Goal: Transaction & Acquisition: Book appointment/travel/reservation

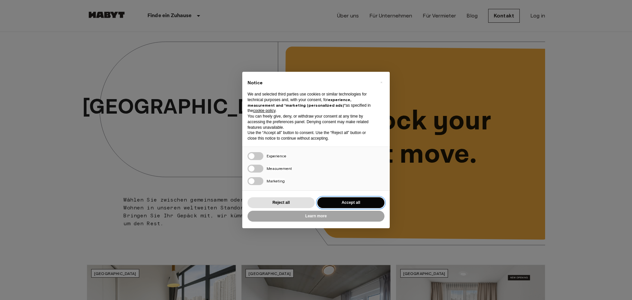
click at [336, 201] on button "Accept all" at bounding box center [350, 202] width 67 height 11
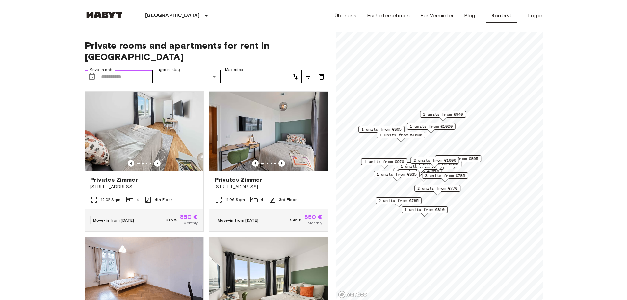
click at [131, 70] on input "Move-in date" at bounding box center [127, 76] width 52 height 13
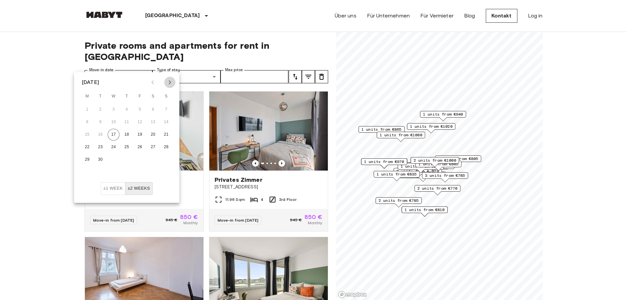
click at [172, 84] on icon "Next month" at bounding box center [170, 82] width 8 height 8
click at [110, 111] on button "1" at bounding box center [114, 110] width 12 height 12
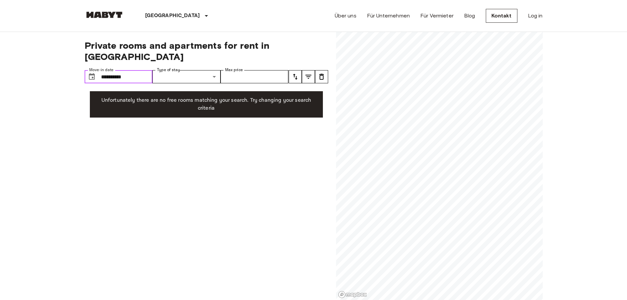
click at [118, 70] on input "**********" at bounding box center [127, 76] width 52 height 13
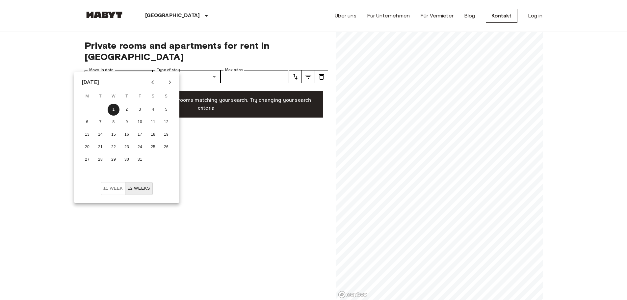
click at [152, 83] on icon "Previous month" at bounding box center [152, 82] width 2 height 4
click at [116, 134] on button "17" at bounding box center [114, 135] width 12 height 12
type input "**********"
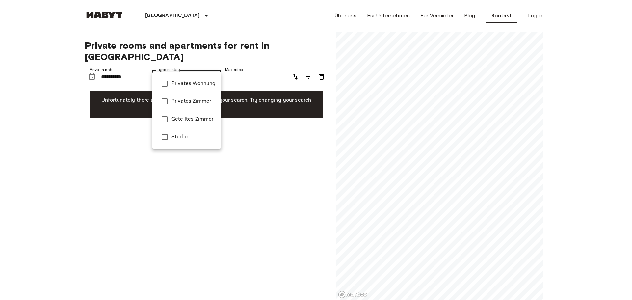
click at [190, 101] on span "Privates Zimmer" at bounding box center [193, 101] width 44 height 8
type input "**********"
click at [145, 65] on div at bounding box center [316, 150] width 632 height 300
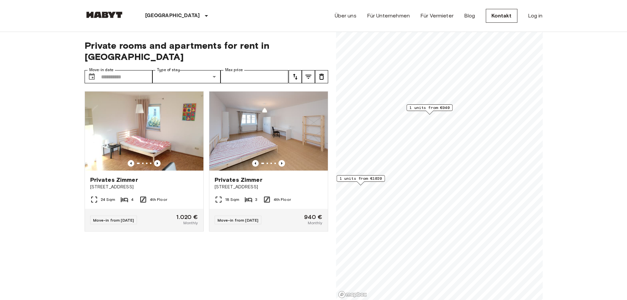
click at [431, 109] on span "1 units from €940" at bounding box center [429, 108] width 40 height 6
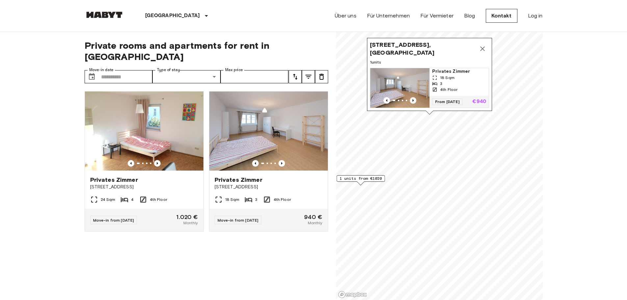
click at [414, 97] on icon "Previous image" at bounding box center [413, 100] width 7 height 7
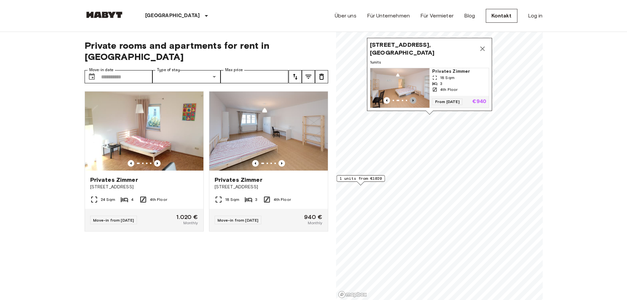
click at [414, 97] on icon "Previous image" at bounding box center [413, 100] width 7 height 7
click at [189, 142] on img at bounding box center [144, 130] width 118 height 79
click at [261, 122] on img at bounding box center [268, 130] width 118 height 79
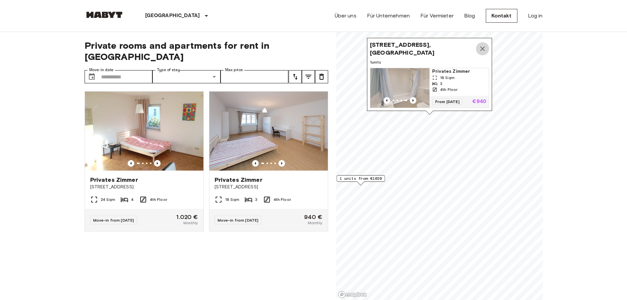
click at [480, 45] on icon "Map marker" at bounding box center [483, 49] width 8 height 8
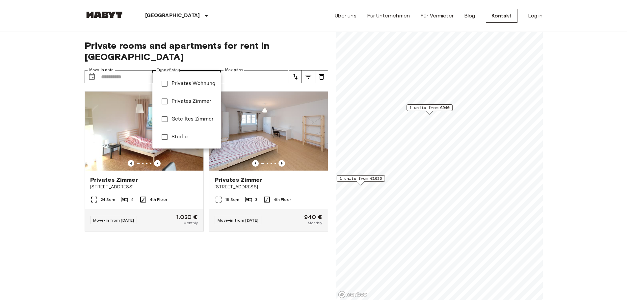
click at [120, 63] on div at bounding box center [316, 150] width 632 height 300
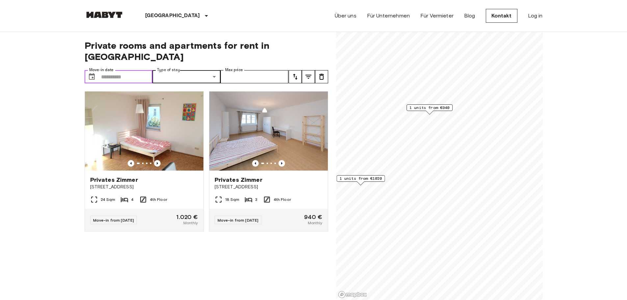
click at [120, 70] on input "Move-in date" at bounding box center [127, 76] width 52 height 13
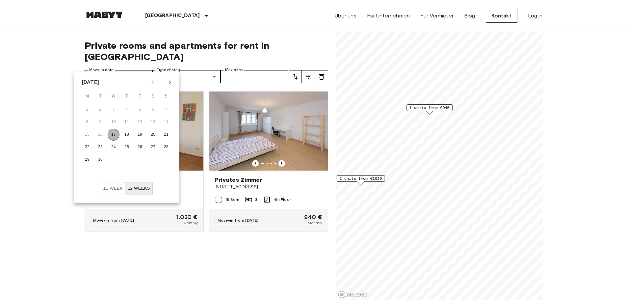
click at [110, 135] on button "17" at bounding box center [114, 135] width 12 height 12
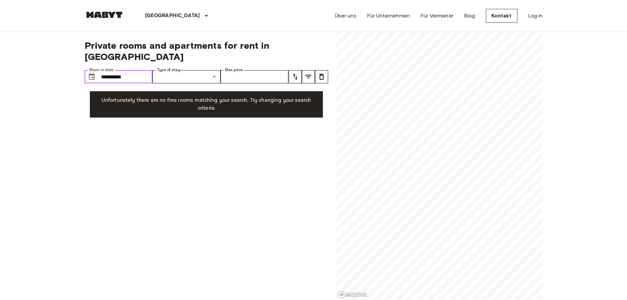
click at [133, 70] on input "**********" at bounding box center [127, 76] width 52 height 13
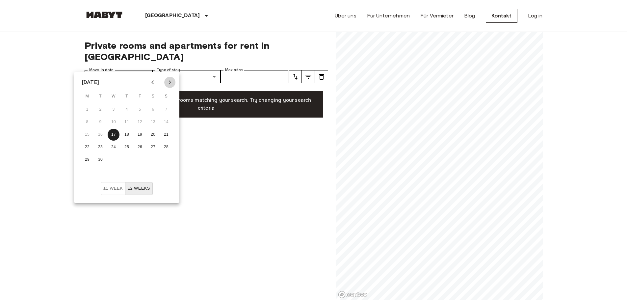
click at [166, 81] on button "Next month" at bounding box center [169, 82] width 11 height 11
click at [115, 110] on button "1" at bounding box center [114, 110] width 12 height 12
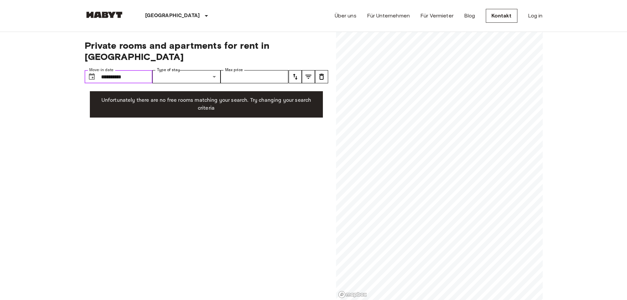
click at [135, 70] on input "**********" at bounding box center [127, 76] width 52 height 13
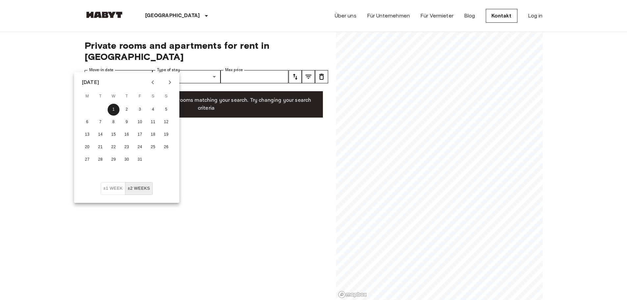
click at [166, 81] on icon "Next month" at bounding box center [170, 82] width 8 height 8
click at [152, 109] on button "1" at bounding box center [153, 110] width 12 height 12
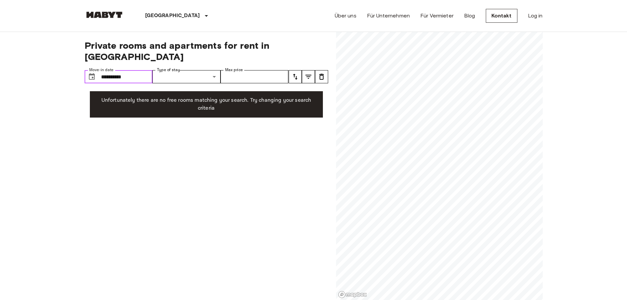
click at [139, 70] on input "**********" at bounding box center [127, 76] width 52 height 13
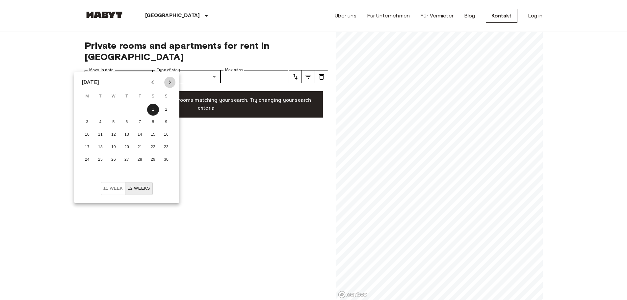
click at [165, 81] on button "Next month" at bounding box center [169, 82] width 11 height 11
click at [90, 109] on button "1" at bounding box center [87, 110] width 12 height 12
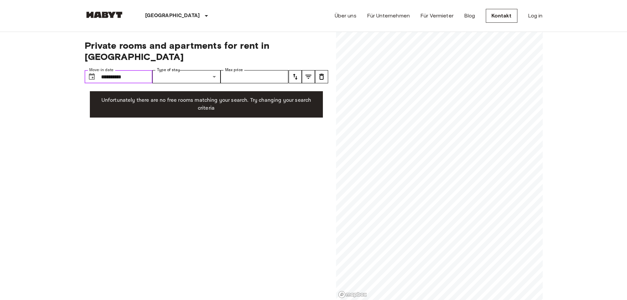
click at [136, 70] on input "**********" at bounding box center [127, 76] width 52 height 13
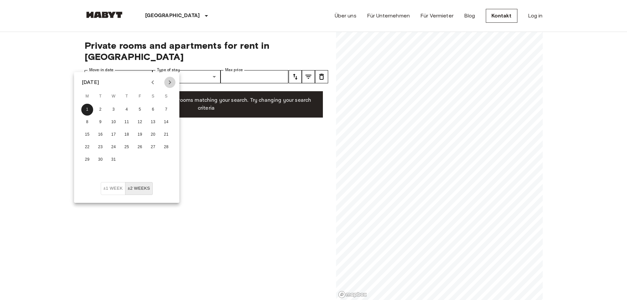
click at [168, 81] on icon "Next month" at bounding box center [170, 82] width 8 height 8
click at [128, 107] on button "1" at bounding box center [127, 110] width 12 height 12
type input "**********"
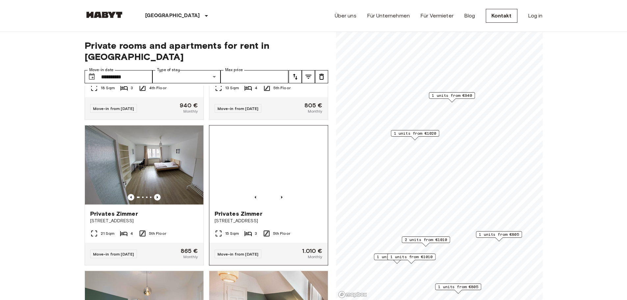
scroll to position [256, 0]
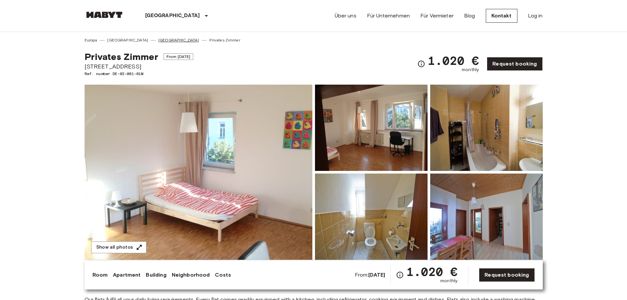
click at [158, 39] on link "[GEOGRAPHIC_DATA]" at bounding box center [178, 40] width 41 height 6
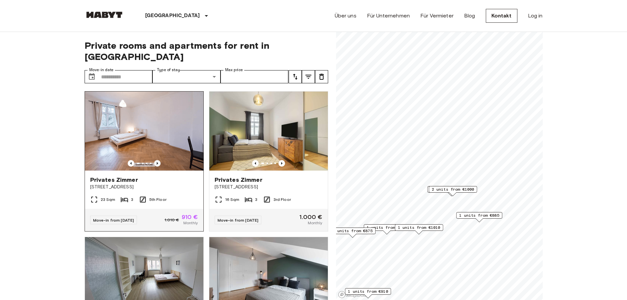
click at [154, 160] on icon "Previous image" at bounding box center [157, 163] width 7 height 7
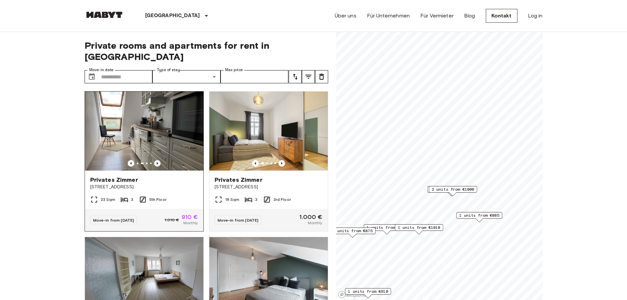
click at [154, 160] on icon "Previous image" at bounding box center [157, 163] width 7 height 7
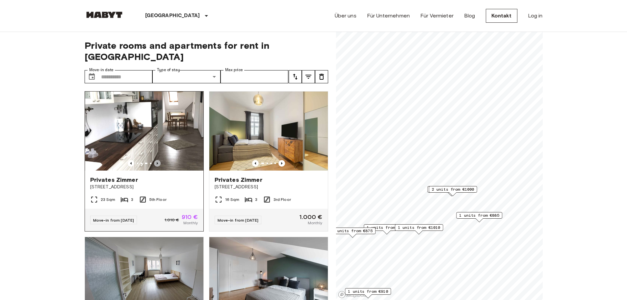
click at [154, 160] on icon "Previous image" at bounding box center [157, 163] width 7 height 7
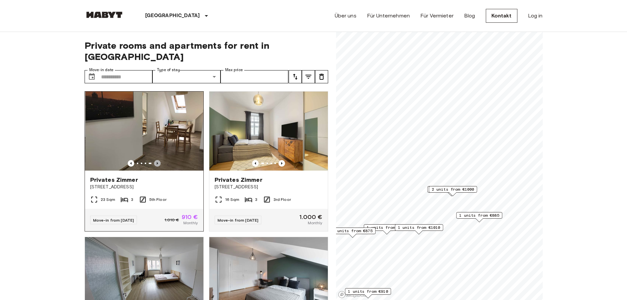
click at [154, 160] on icon "Previous image" at bounding box center [157, 163] width 7 height 7
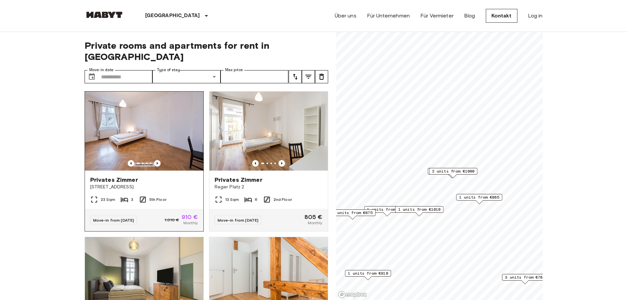
click at [180, 157] on img at bounding box center [144, 130] width 118 height 79
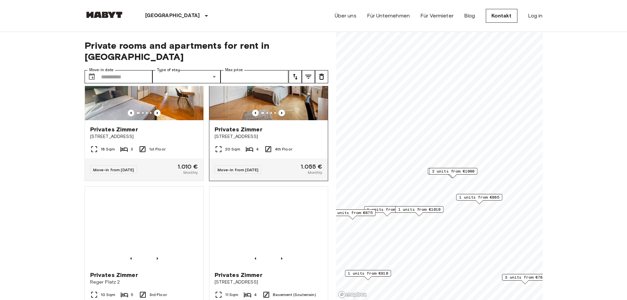
scroll to position [406, 0]
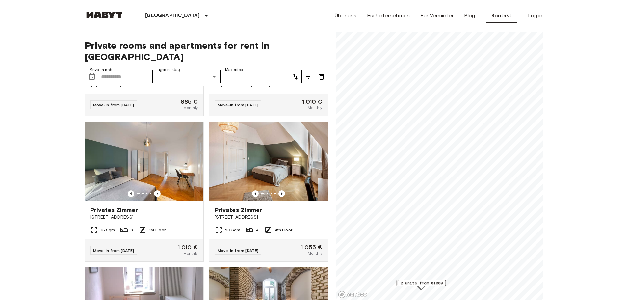
scroll to position [109, 0]
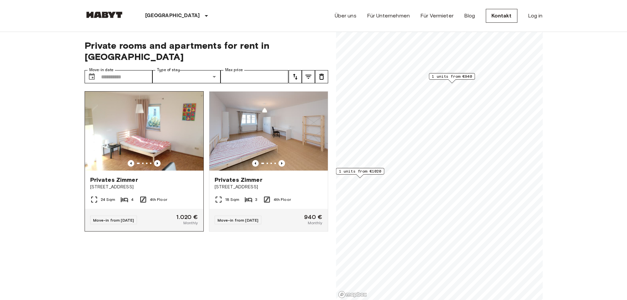
click at [139, 134] on img at bounding box center [144, 130] width 118 height 79
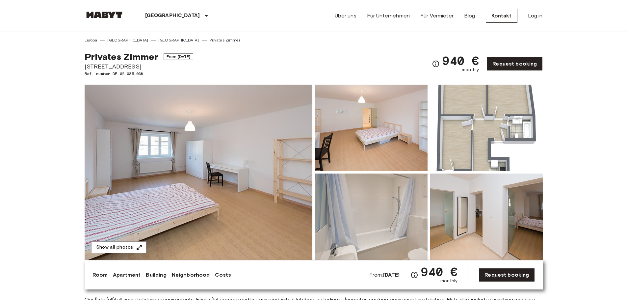
click at [479, 209] on img at bounding box center [486, 216] width 113 height 86
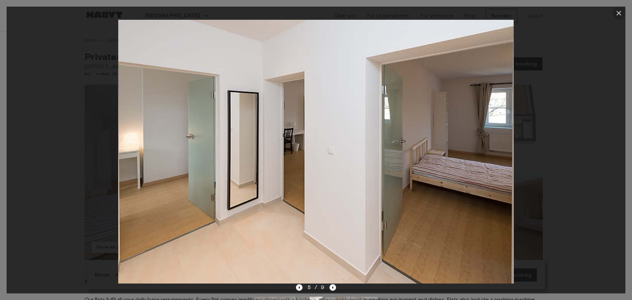
drag, startPoint x: 618, startPoint y: 16, endPoint x: 618, endPoint y: 20, distance: 3.4
click at [618, 17] on button "button" at bounding box center [618, 13] width 13 height 13
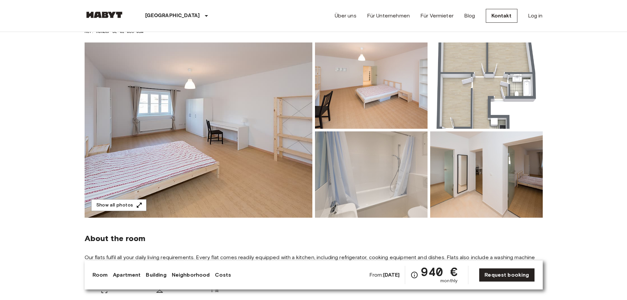
scroll to position [33, 0]
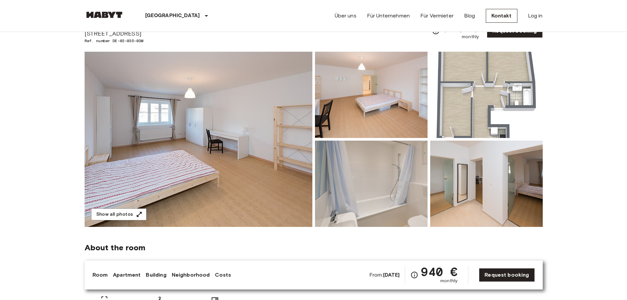
click at [513, 105] on img at bounding box center [486, 95] width 113 height 86
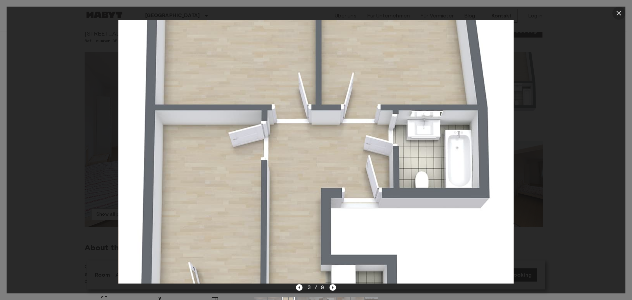
click at [618, 12] on icon "button" at bounding box center [619, 13] width 8 height 8
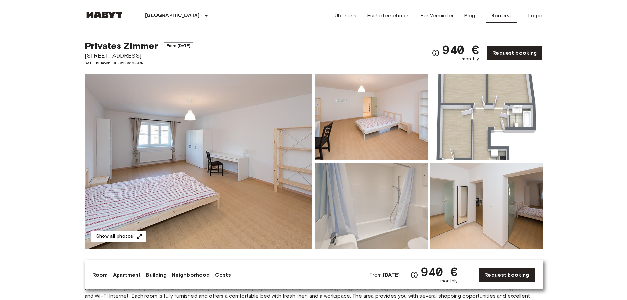
scroll to position [0, 0]
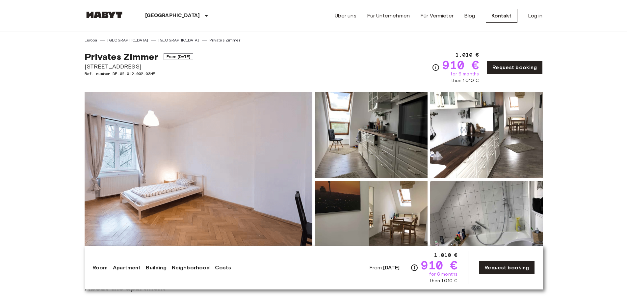
click at [334, 171] on img at bounding box center [371, 135] width 113 height 86
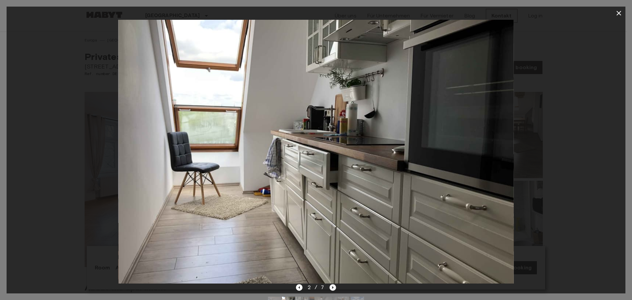
click at [331, 285] on icon "Next image" at bounding box center [332, 287] width 7 height 7
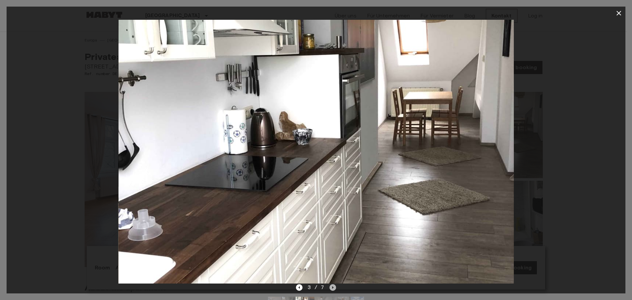
click at [331, 284] on icon "Next image" at bounding box center [332, 287] width 7 height 7
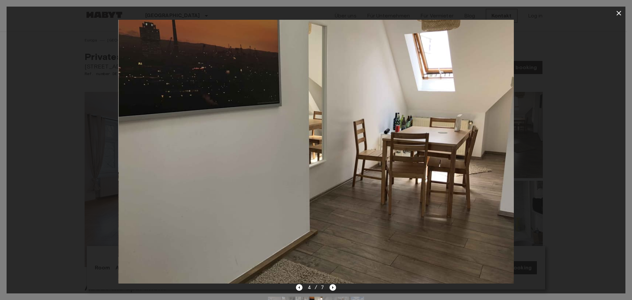
click at [331, 283] on div "4 / 7" at bounding box center [316, 287] width 40 height 8
click at [331, 285] on div "4 / 7" at bounding box center [316, 150] width 619 height 287
click at [331, 285] on icon "Next image" at bounding box center [332, 287] width 7 height 7
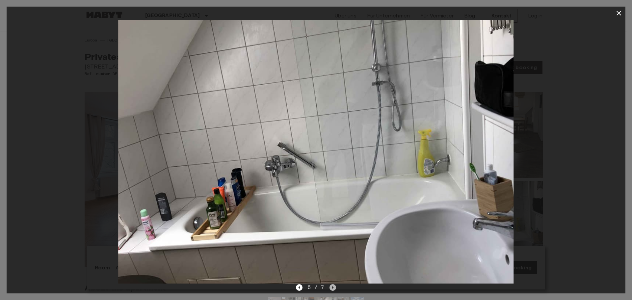
click at [331, 285] on icon "Next image" at bounding box center [332, 287] width 7 height 7
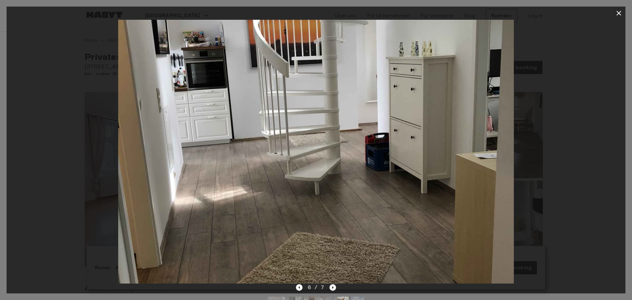
click at [331, 285] on icon "Next image" at bounding box center [332, 287] width 7 height 7
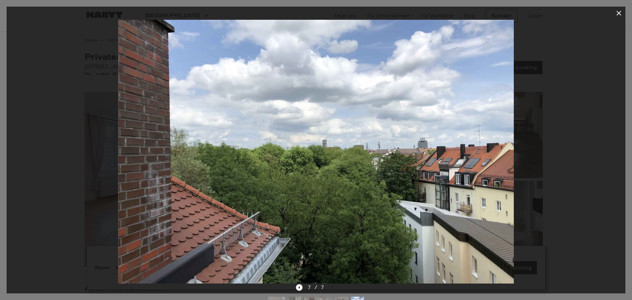
click at [613, 11] on button "button" at bounding box center [618, 13] width 13 height 13
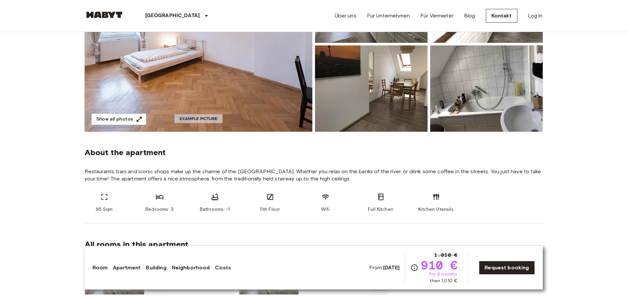
scroll to position [197, 0]
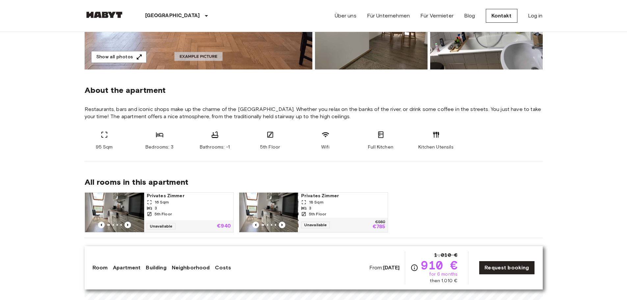
click at [286, 215] on img at bounding box center [268, 212] width 59 height 39
click at [283, 225] on icon "Previous image" at bounding box center [282, 224] width 7 height 7
click at [283, 224] on icon "Previous image" at bounding box center [282, 224] width 7 height 7
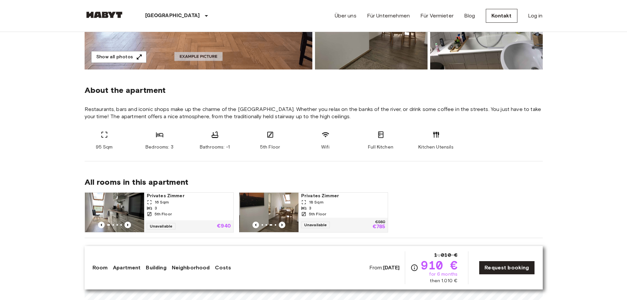
click at [283, 223] on icon "Previous image" at bounding box center [282, 224] width 7 height 7
click at [285, 206] on img at bounding box center [268, 212] width 59 height 39
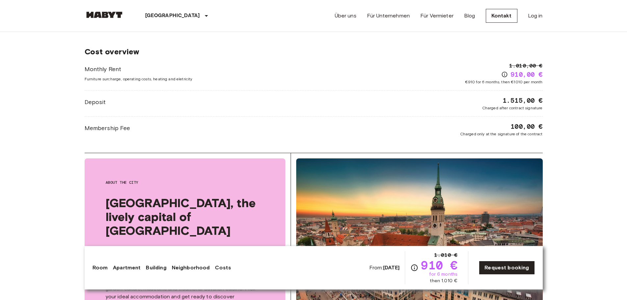
scroll to position [559, 0]
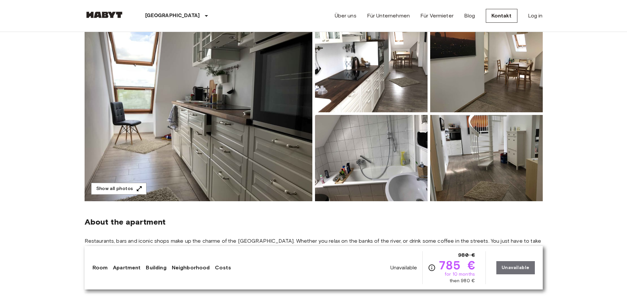
scroll to position [33, 0]
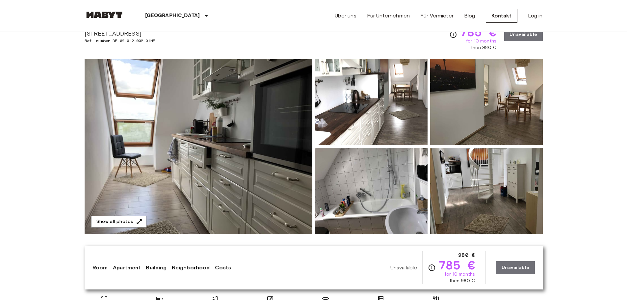
click at [532, 216] on img at bounding box center [486, 191] width 113 height 86
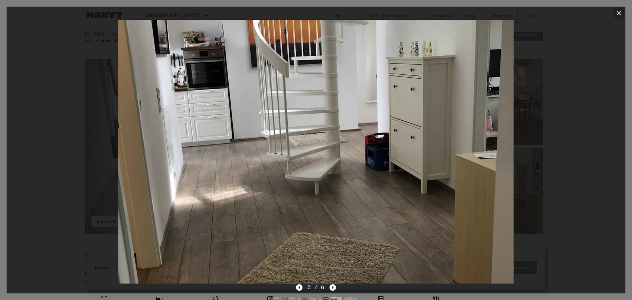
click at [617, 15] on icon "button" at bounding box center [618, 13] width 5 height 5
